Goal: Communication & Community: Answer question/provide support

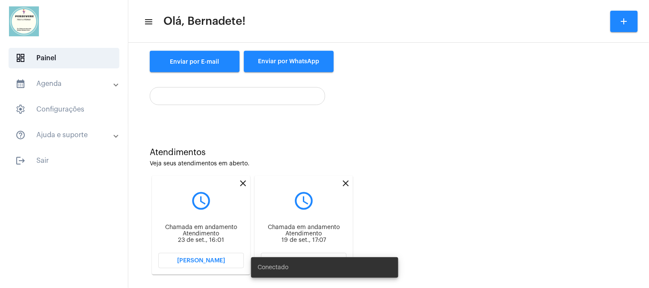
scroll to position [140, 0]
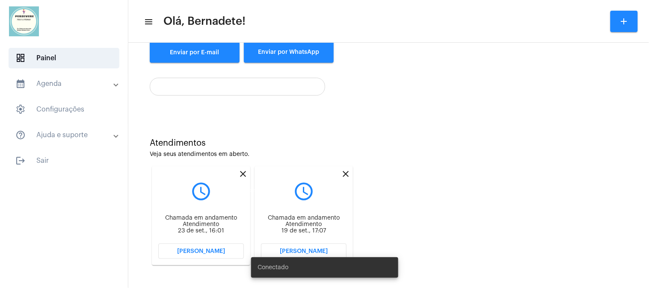
click at [243, 169] on mat-icon "close" at bounding box center [243, 174] width 10 height 10
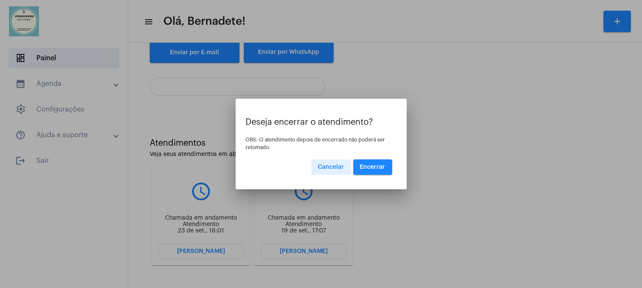
click at [379, 168] on span "Encerrar" at bounding box center [372, 167] width 25 height 6
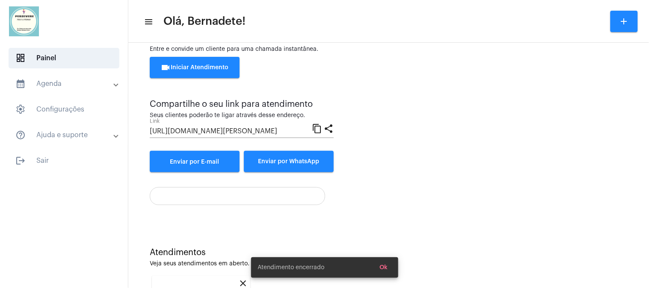
scroll to position [140, 0]
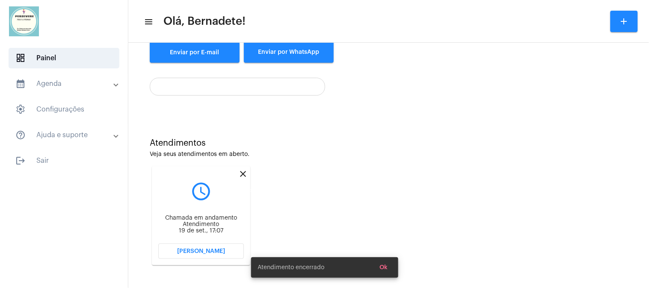
click at [243, 175] on mat-icon "close" at bounding box center [243, 174] width 10 height 10
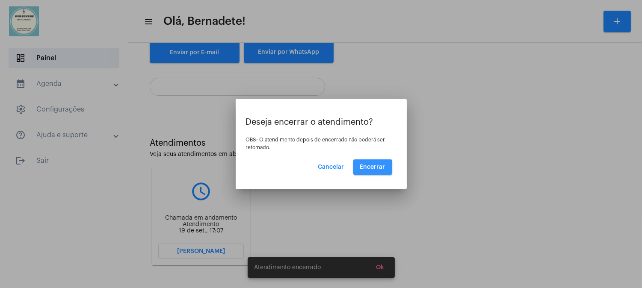
click at [367, 168] on span "Encerrar" at bounding box center [372, 167] width 25 height 6
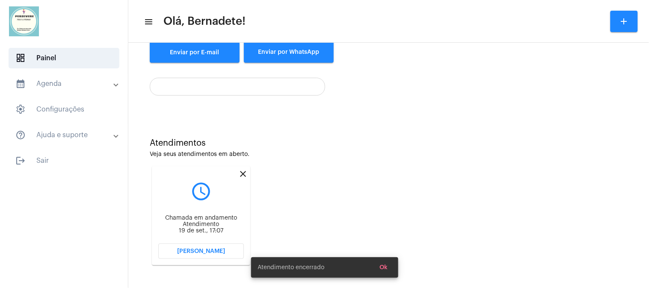
scroll to position [31, 0]
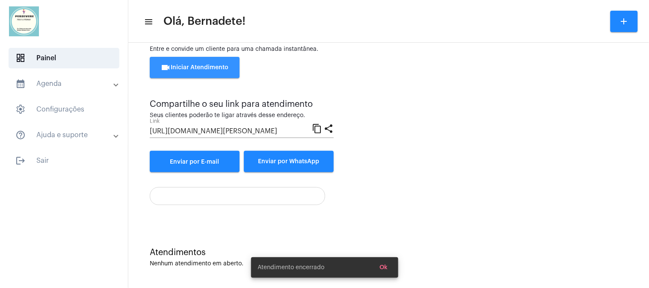
click at [208, 68] on span "videocam Iniciar Atendimento" at bounding box center [195, 68] width 68 height 6
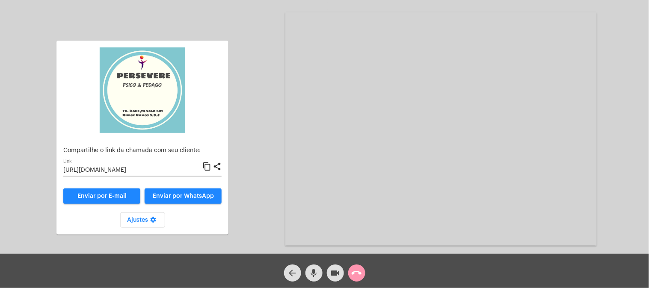
click at [208, 166] on mat-icon "content_copy" at bounding box center [206, 167] width 9 height 10
